Goal: Task Accomplishment & Management: Use online tool/utility

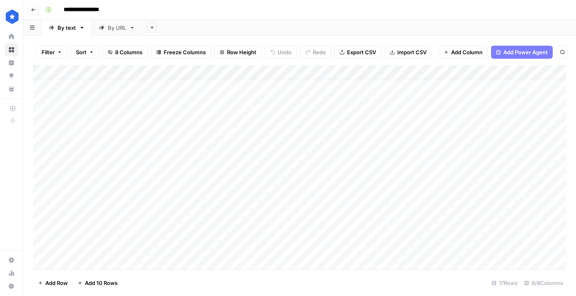
scroll to position [58, 0]
click at [142, 250] on div "Add Column" at bounding box center [299, 167] width 533 height 205
click at [113, 27] on div "By URL" at bounding box center [117, 28] width 18 height 8
click at [198, 260] on div "Add Column" at bounding box center [299, 167] width 533 height 205
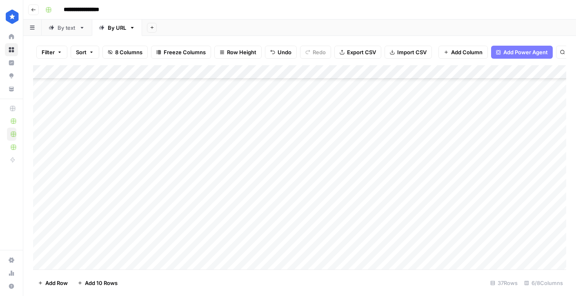
scroll to position [336, 0]
type textarea "**********"
click at [256, 254] on div "Add Column" at bounding box center [299, 167] width 533 height 205
click at [385, 247] on div "Add Column" at bounding box center [299, 167] width 533 height 205
click at [298, 249] on div "Add Column" at bounding box center [299, 167] width 533 height 205
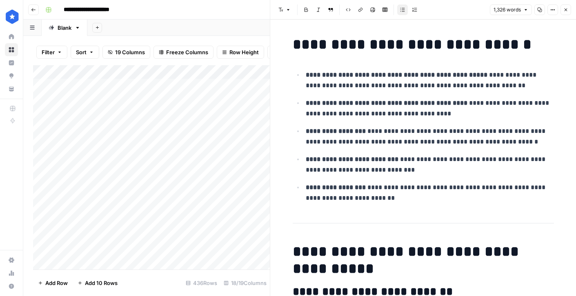
click at [563, 8] on button "Close" at bounding box center [566, 9] width 11 height 11
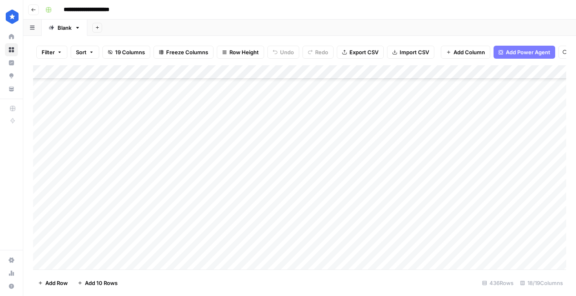
scroll to position [5874, 0]
click at [423, 193] on div "Add Column" at bounding box center [299, 167] width 533 height 205
click at [488, 191] on div "Add Column" at bounding box center [299, 167] width 533 height 205
click at [532, 193] on div "Add Column" at bounding box center [299, 167] width 533 height 205
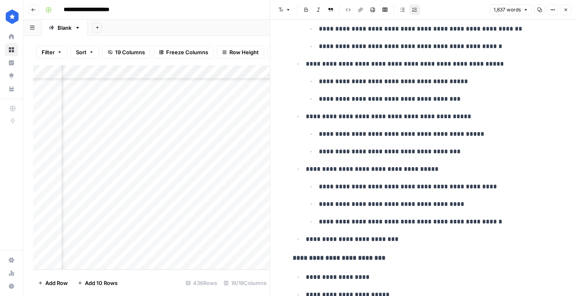
scroll to position [612, 0]
